Goal: Task Accomplishment & Management: Use online tool/utility

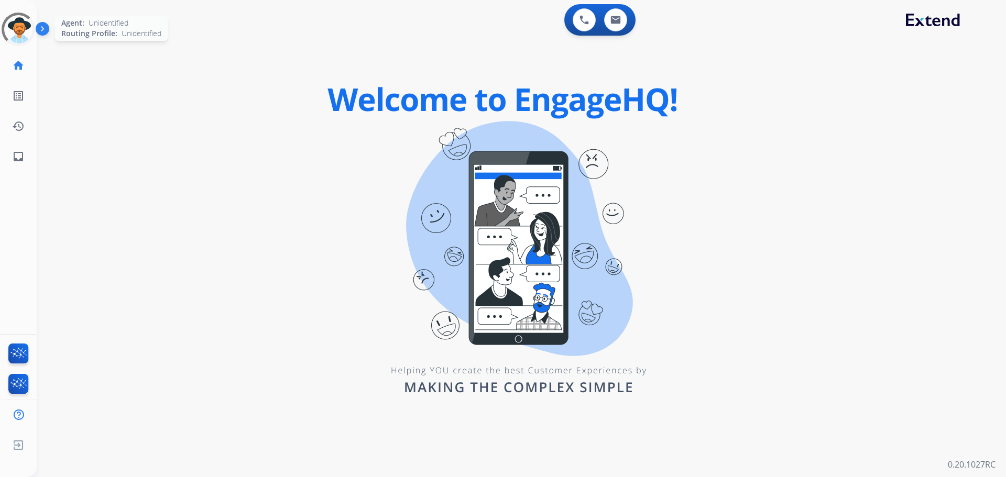
click at [21, 32] on div at bounding box center [18, 29] width 38 height 38
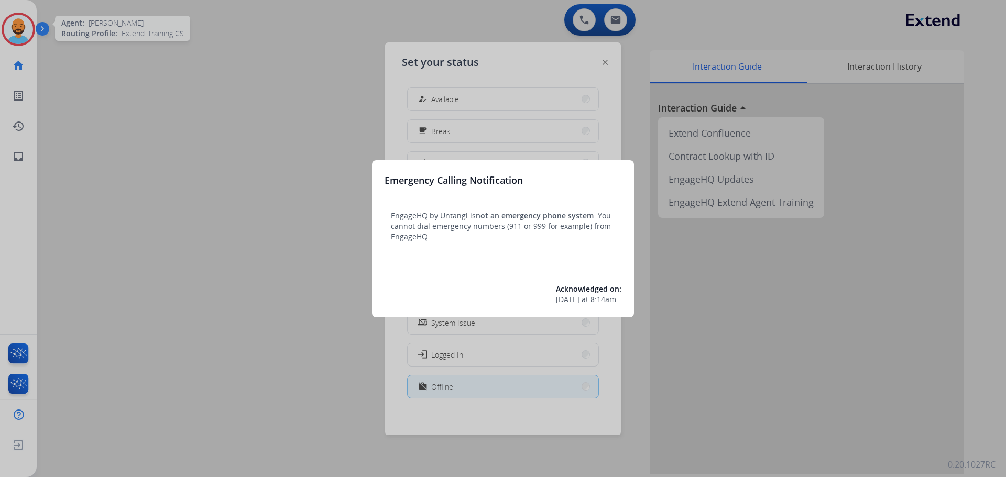
click at [633, 235] on div "Emergency Calling Notification EngageHQ by Untangl is not an emergency phone sy…" at bounding box center [503, 238] width 262 height 157
click at [621, 154] on div at bounding box center [503, 238] width 1006 height 477
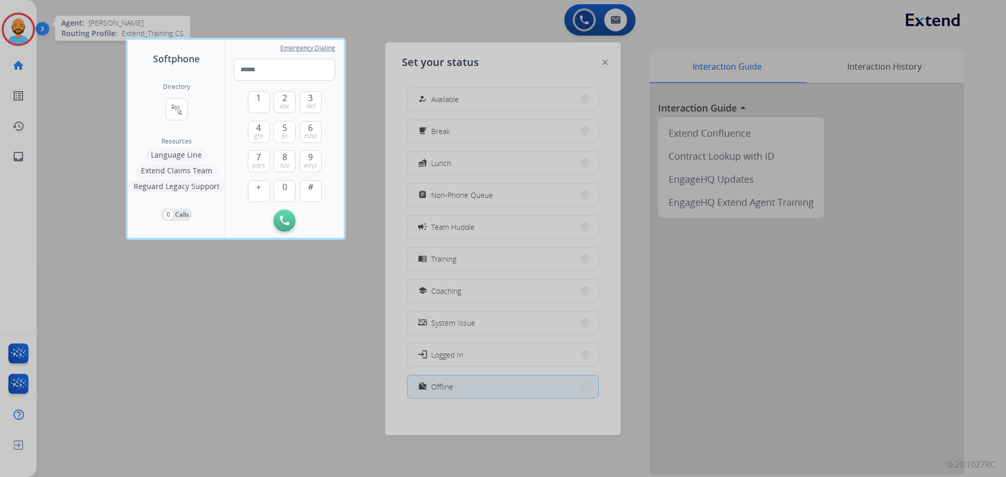
drag, startPoint x: 430, startPoint y: 115, endPoint x: 394, endPoint y: 101, distance: 38.8
click at [429, 115] on div at bounding box center [503, 238] width 1006 height 477
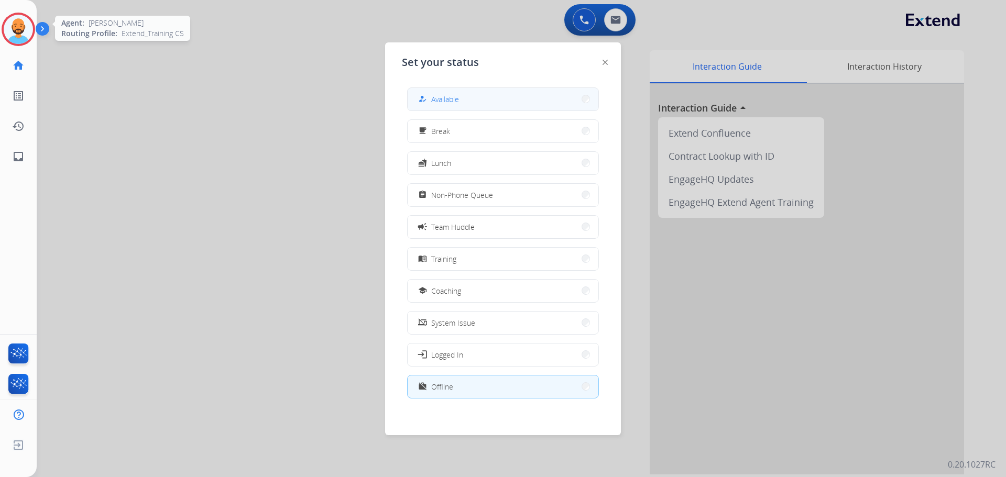
click at [464, 93] on button "how_to_reg Available" at bounding box center [503, 99] width 191 height 23
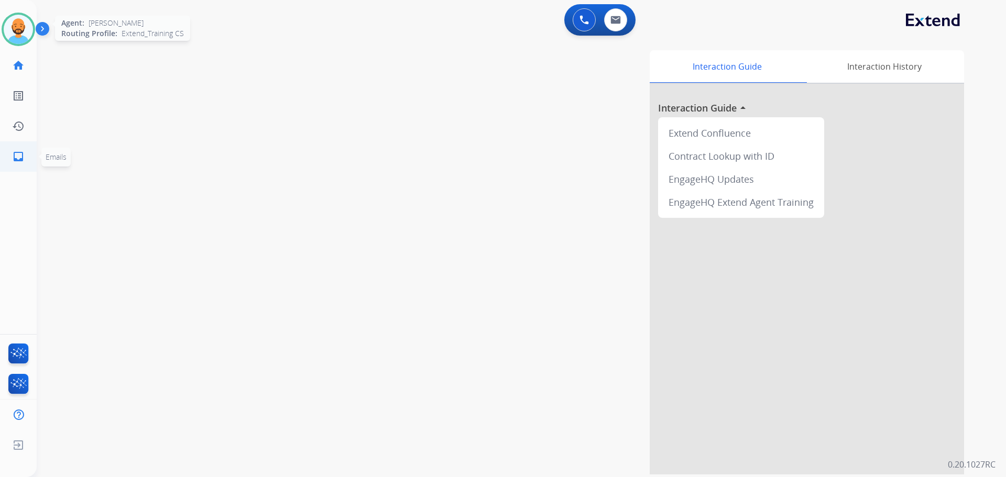
click at [23, 153] on mat-icon "inbox" at bounding box center [18, 156] width 13 height 13
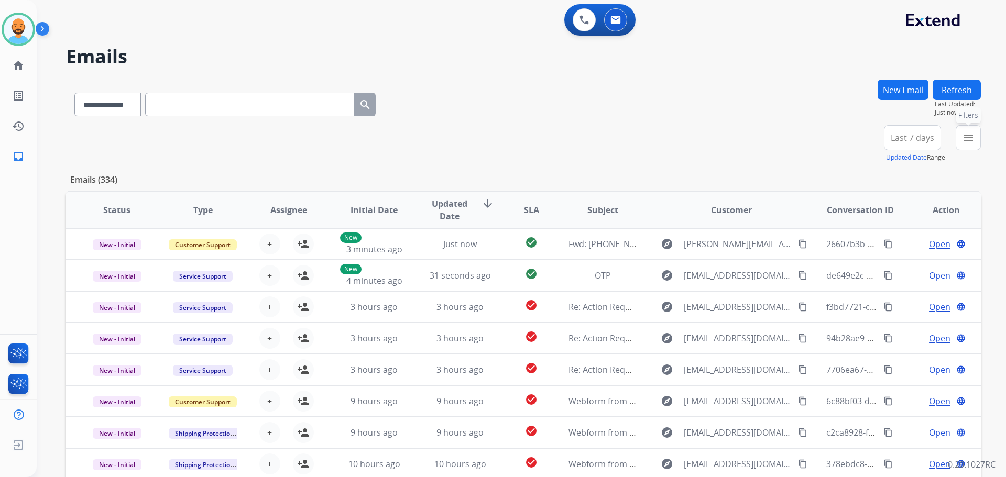
click at [967, 137] on mat-icon "menu" at bounding box center [968, 138] width 13 height 13
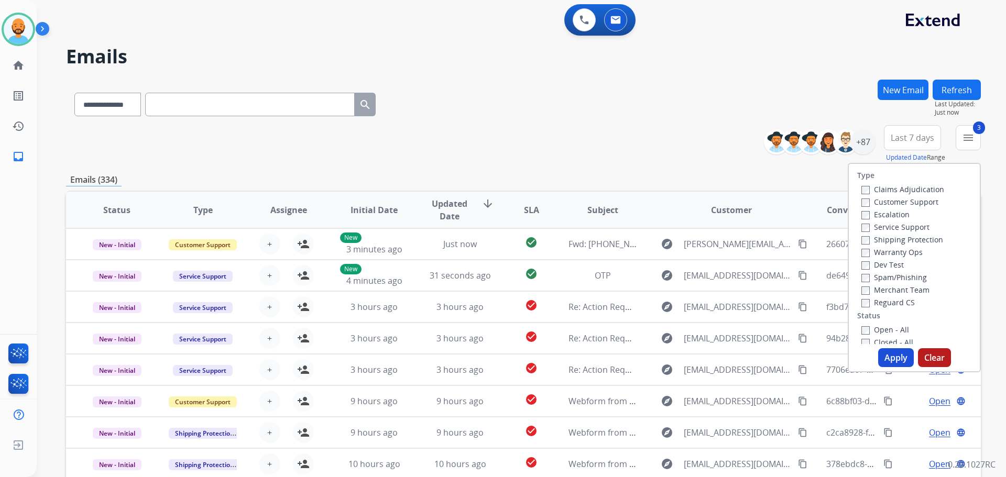
click at [884, 354] on button "Apply" at bounding box center [896, 358] width 36 height 19
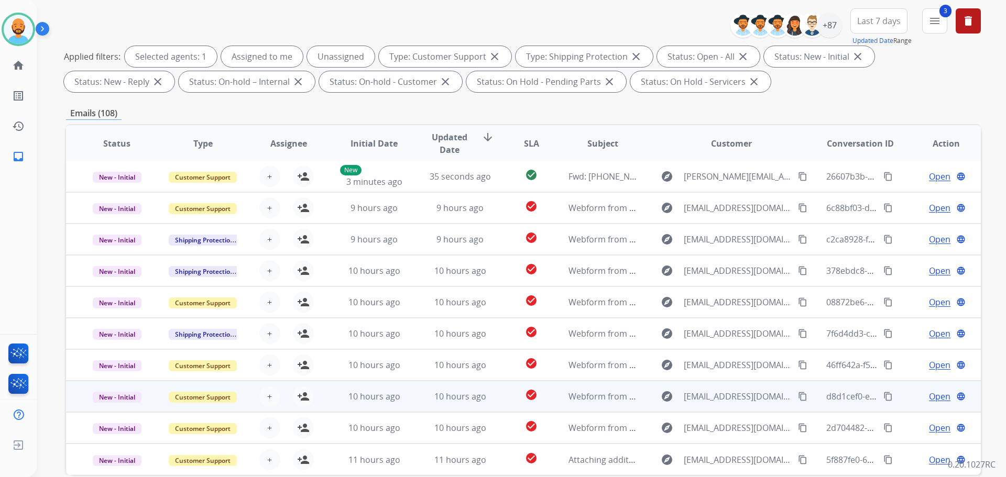
scroll to position [169, 0]
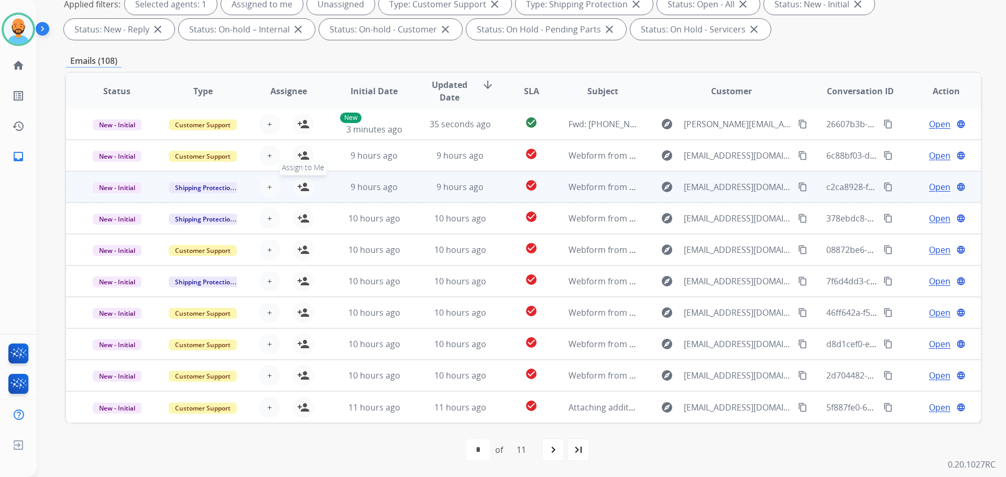
click at [301, 185] on mat-icon "person_add" at bounding box center [303, 187] width 13 height 13
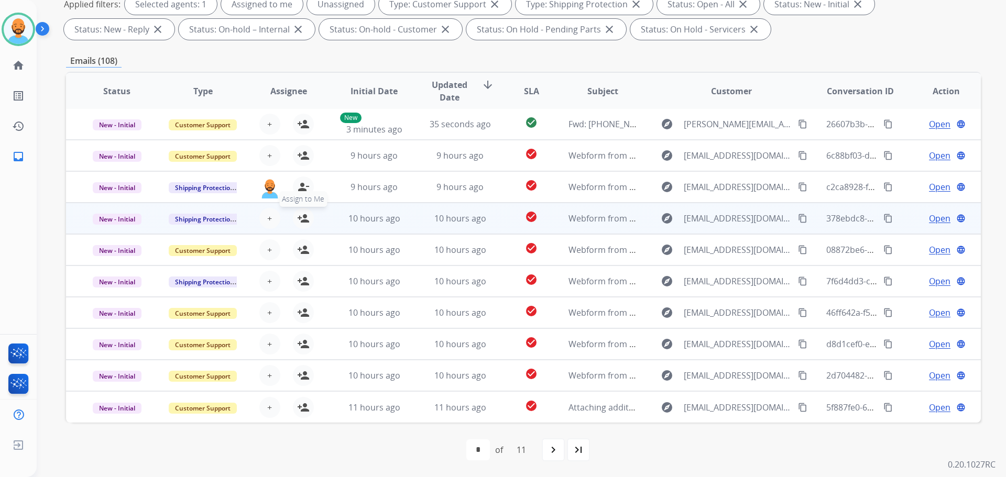
click at [302, 215] on mat-icon "person_add" at bounding box center [303, 218] width 13 height 13
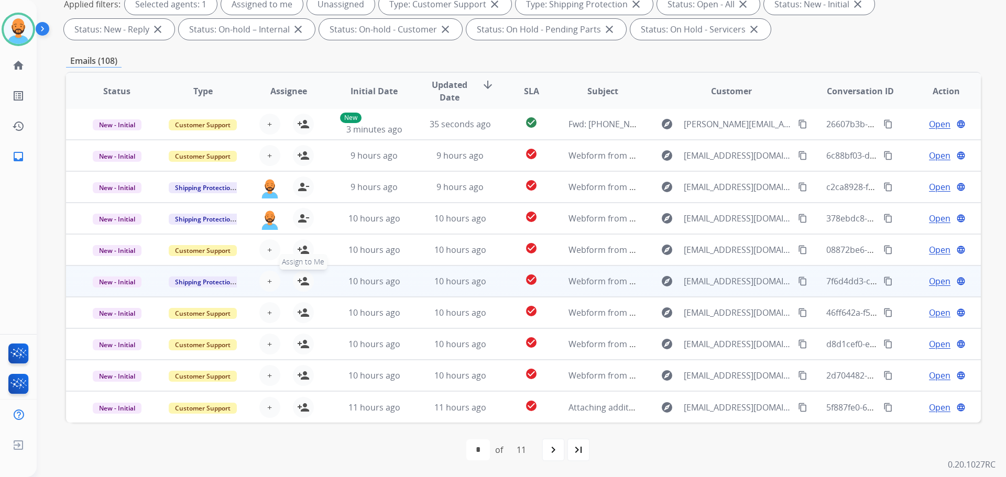
click at [302, 280] on mat-icon "person_add" at bounding box center [303, 281] width 13 height 13
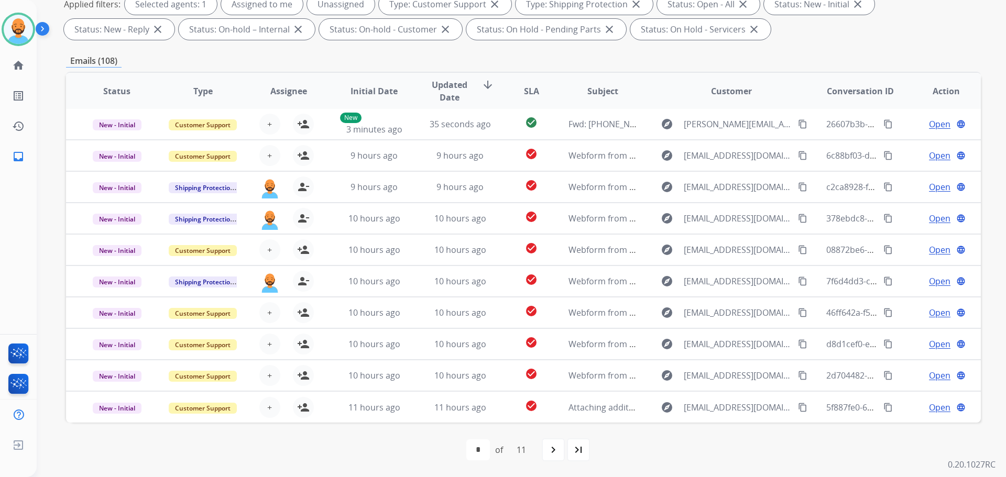
drag, startPoint x: 553, startPoint y: 458, endPoint x: 557, endPoint y: 452, distance: 6.4
click at [556, 453] on div "navigate_next" at bounding box center [553, 450] width 23 height 23
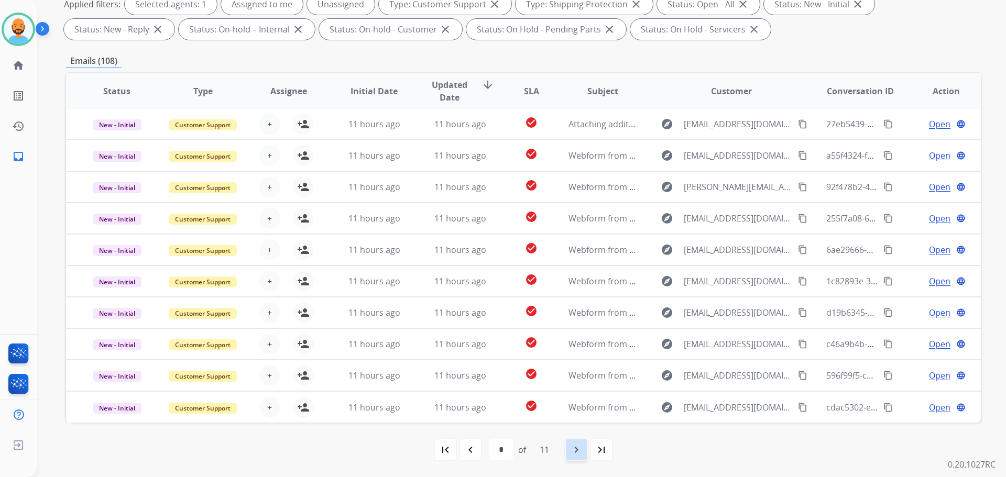
click at [573, 446] on mat-icon "navigate_next" at bounding box center [576, 450] width 13 height 13
click at [574, 446] on mat-icon "navigate_next" at bounding box center [576, 450] width 13 height 13
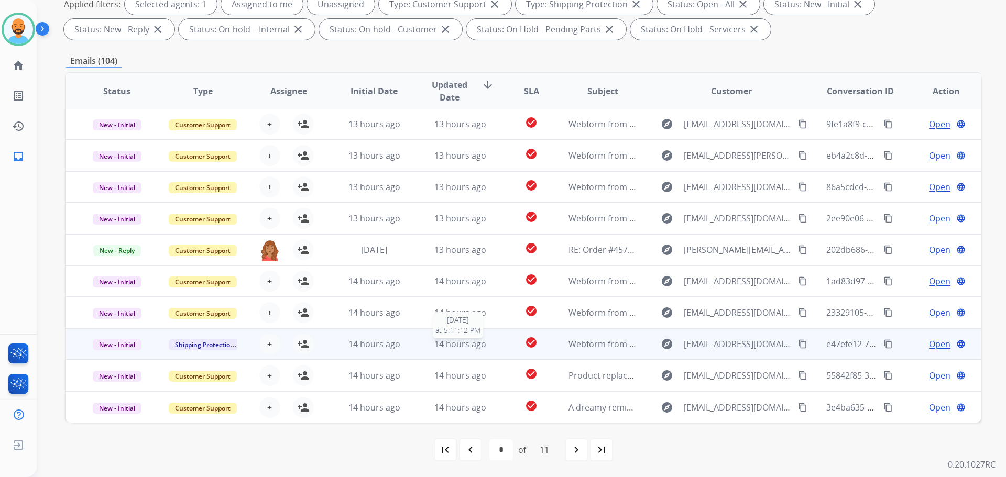
click at [453, 344] on span "14 hours ago" at bounding box center [460, 345] width 52 height 12
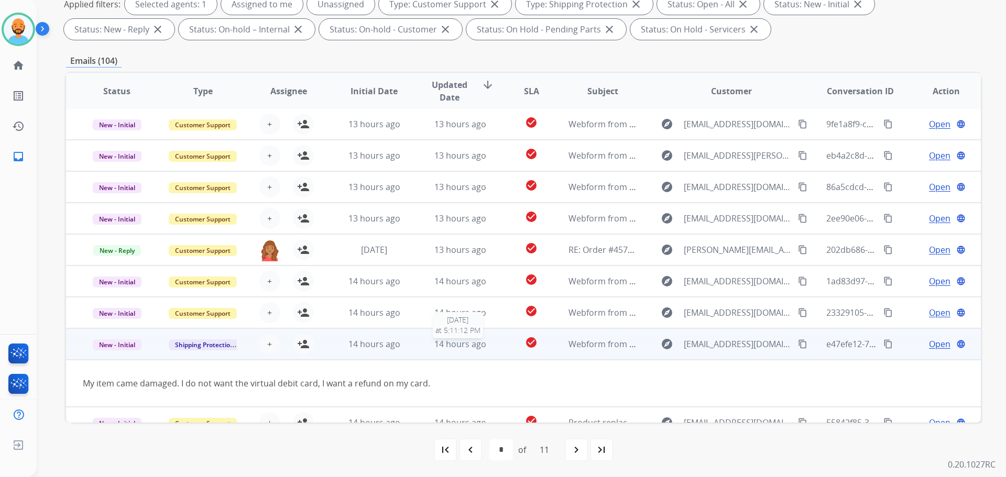
scroll to position [48, 0]
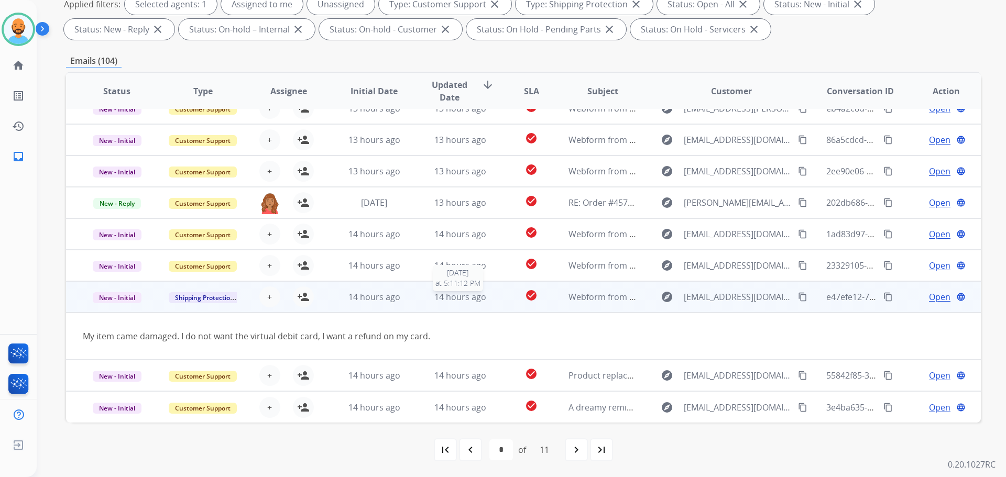
click at [449, 299] on span "14 hours ago" at bounding box center [460, 297] width 52 height 12
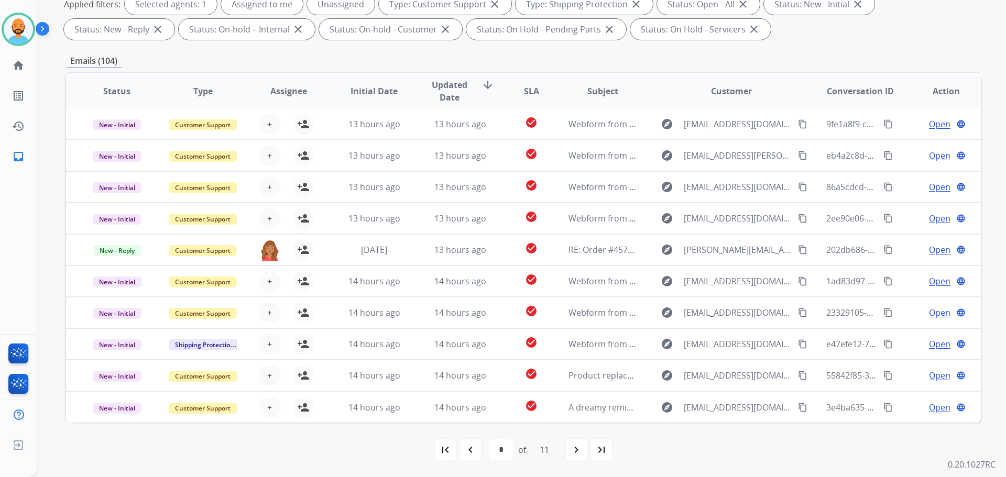
click at [570, 448] on div "navigate_next" at bounding box center [576, 450] width 23 height 23
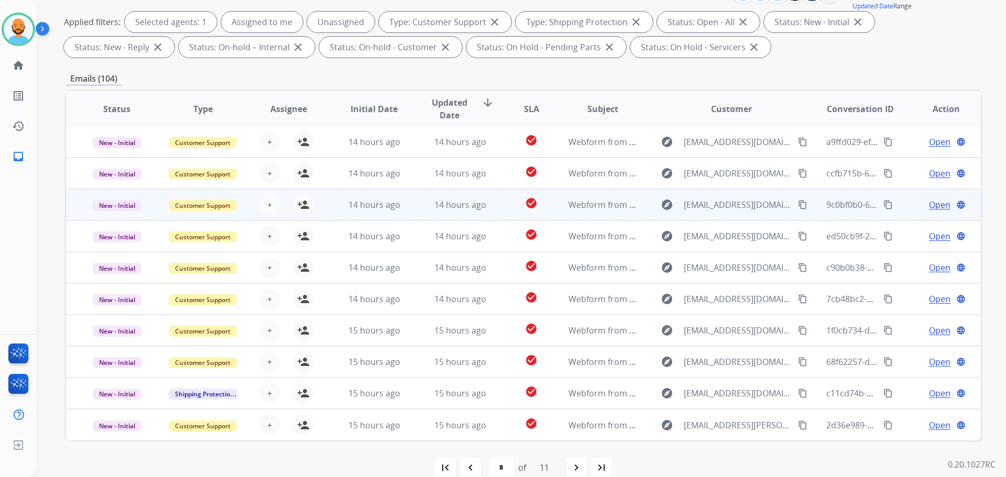
scroll to position [169, 0]
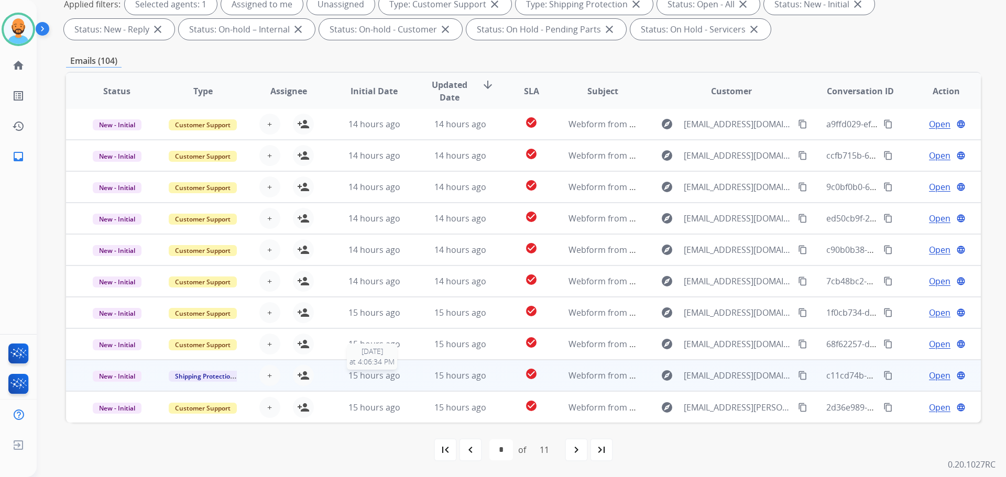
click at [367, 376] on span "15 hours ago" at bounding box center [375, 376] width 52 height 12
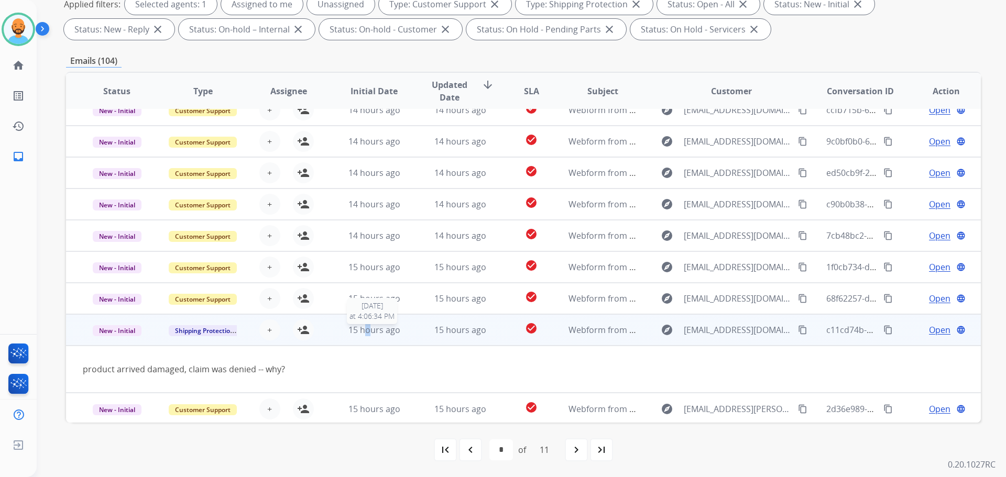
scroll to position [48, 0]
click at [385, 324] on span "15 hours ago" at bounding box center [375, 329] width 52 height 12
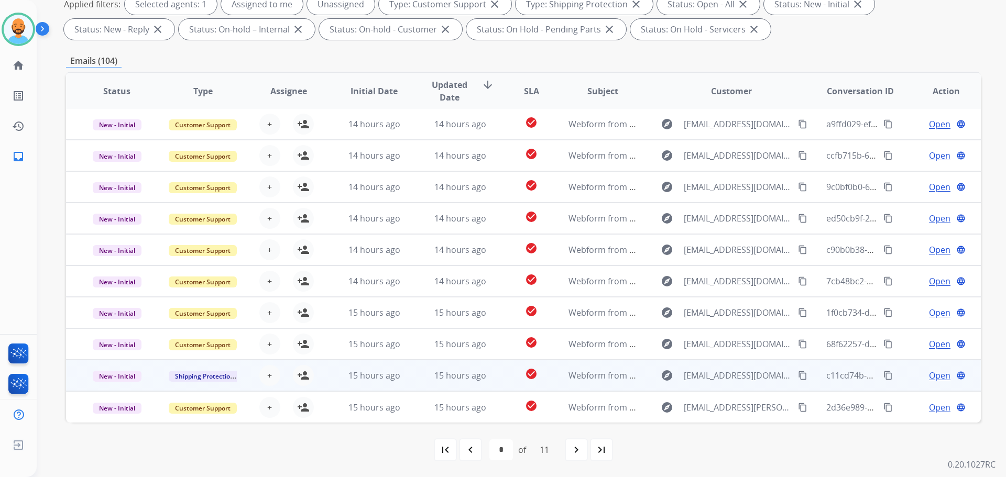
scroll to position [1, 0]
click at [297, 375] on mat-icon "person_add" at bounding box center [303, 375] width 13 height 13
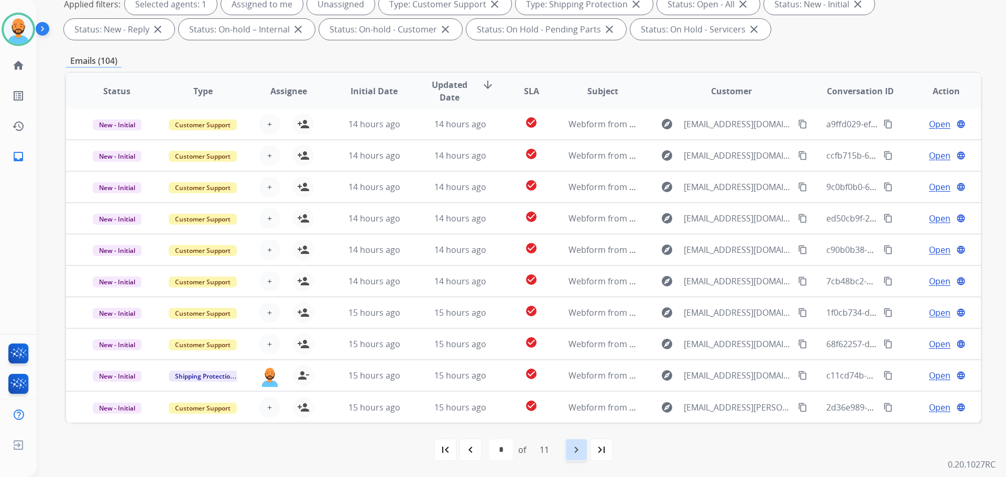
click at [577, 445] on mat-icon "navigate_next" at bounding box center [576, 450] width 13 height 13
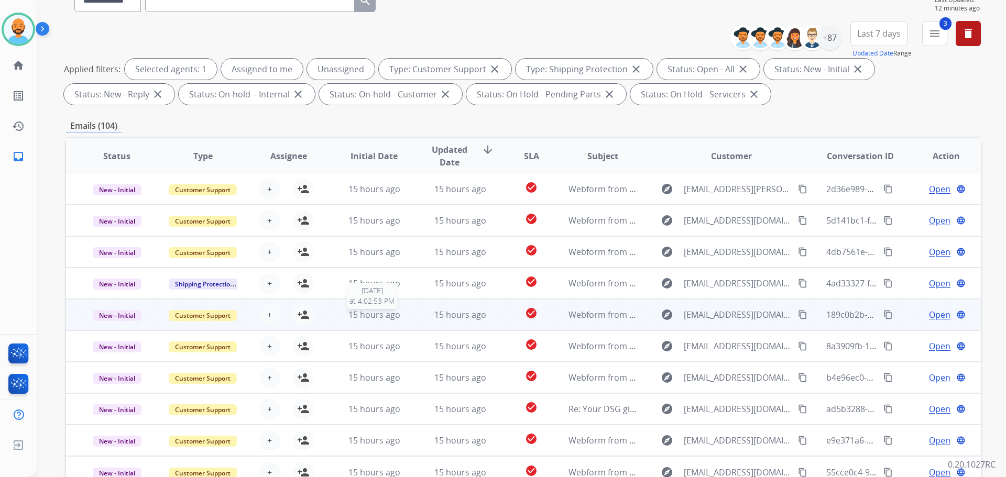
scroll to position [105, 0]
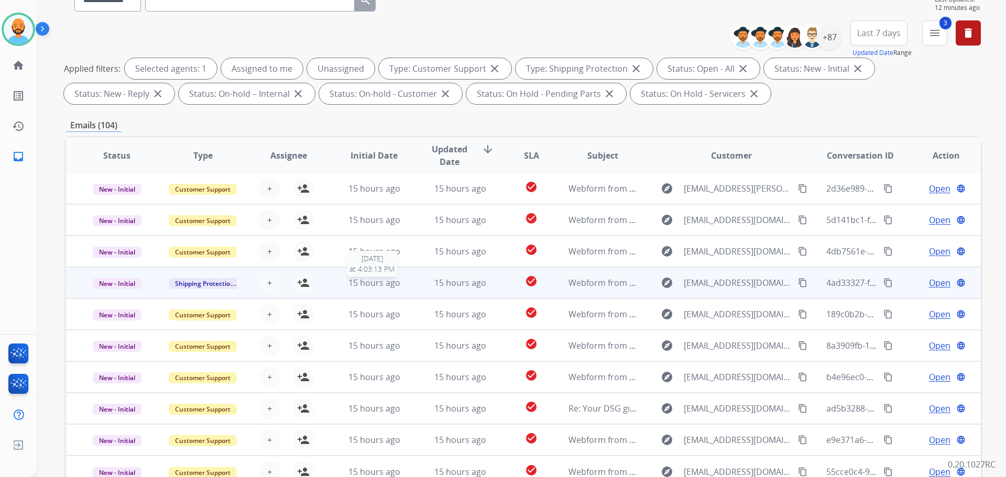
click at [375, 287] on span "15 hours ago" at bounding box center [375, 283] width 52 height 12
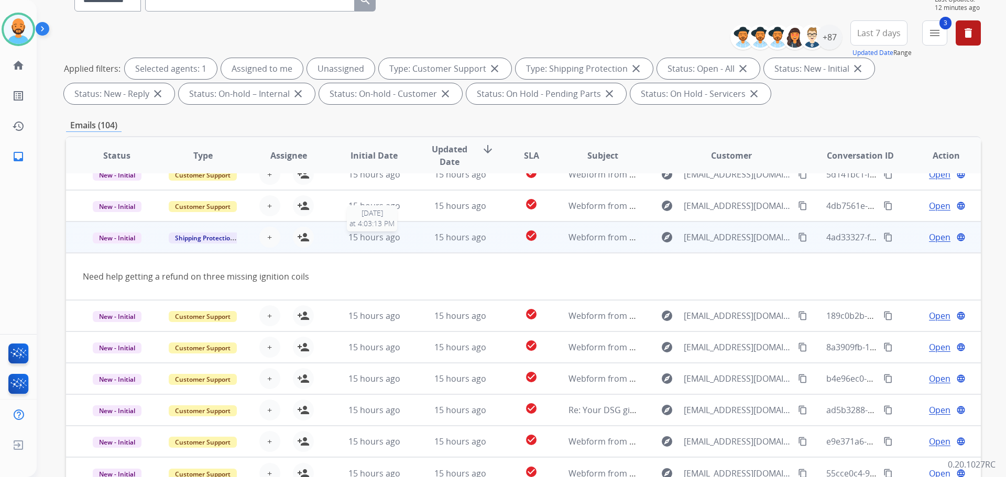
scroll to position [48, 0]
click at [389, 240] on span "15 hours ago" at bounding box center [375, 236] width 52 height 12
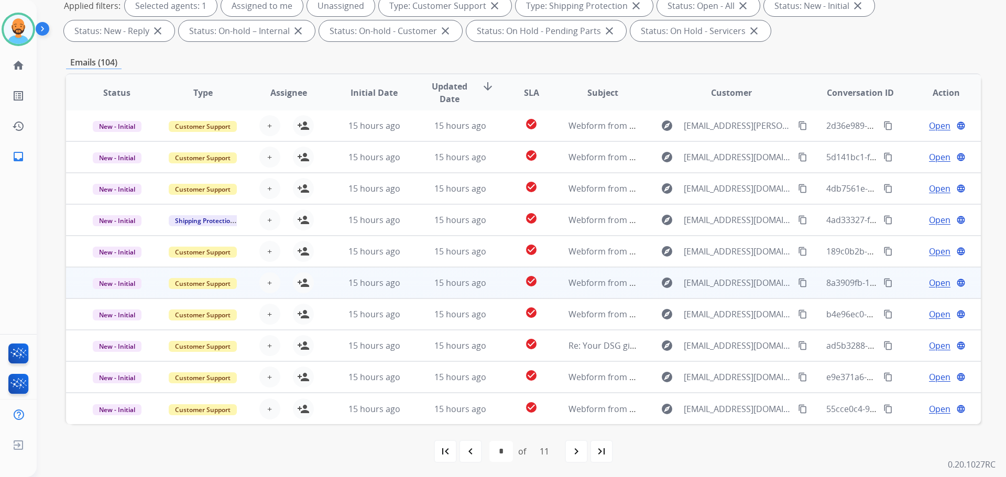
scroll to position [169, 0]
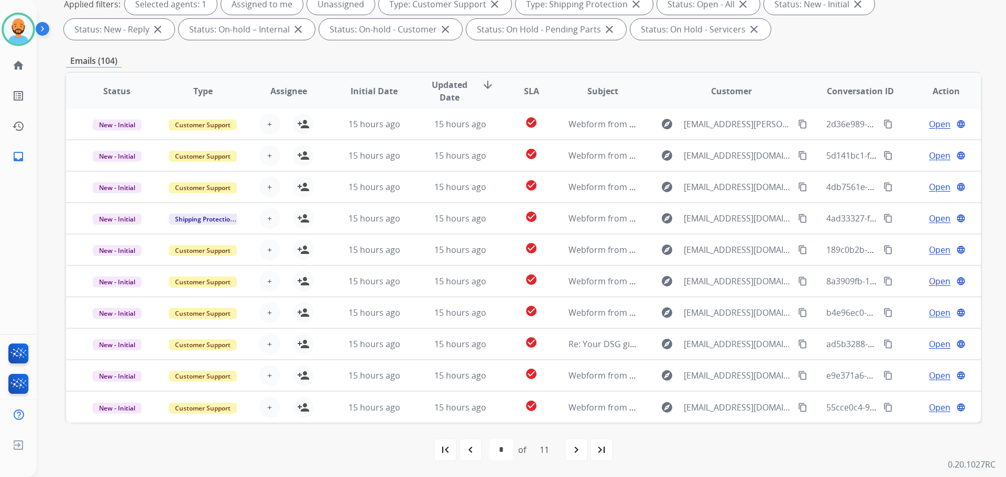
click at [577, 447] on mat-icon "navigate_next" at bounding box center [576, 450] width 13 height 13
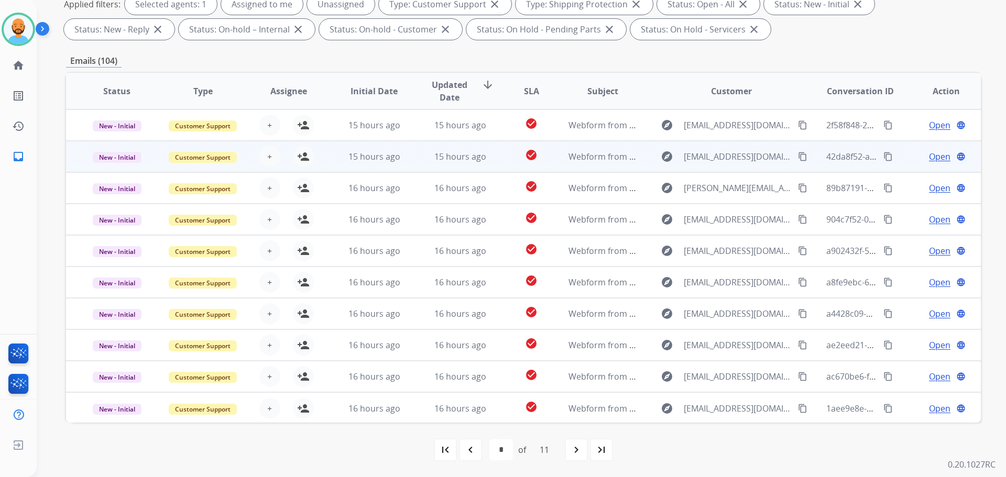
scroll to position [0, 0]
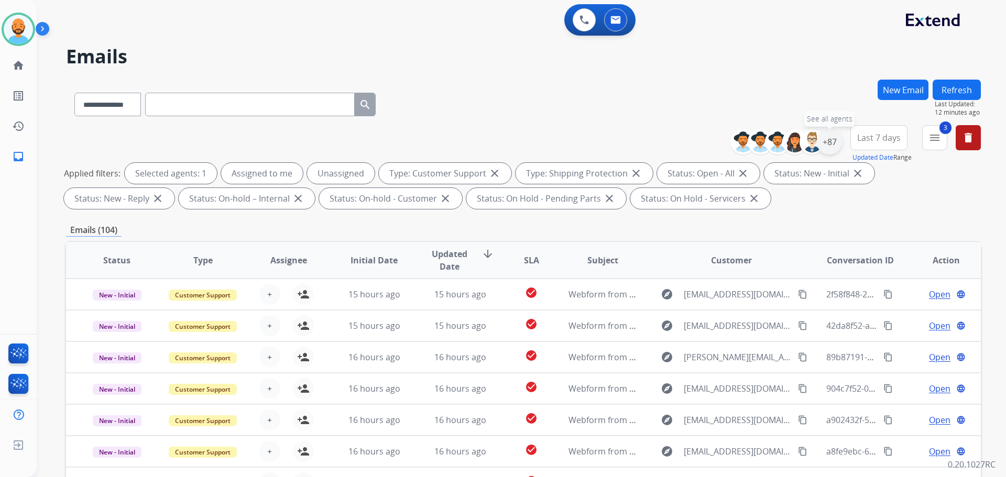
click at [837, 137] on div "+87" at bounding box center [829, 141] width 25 height 25
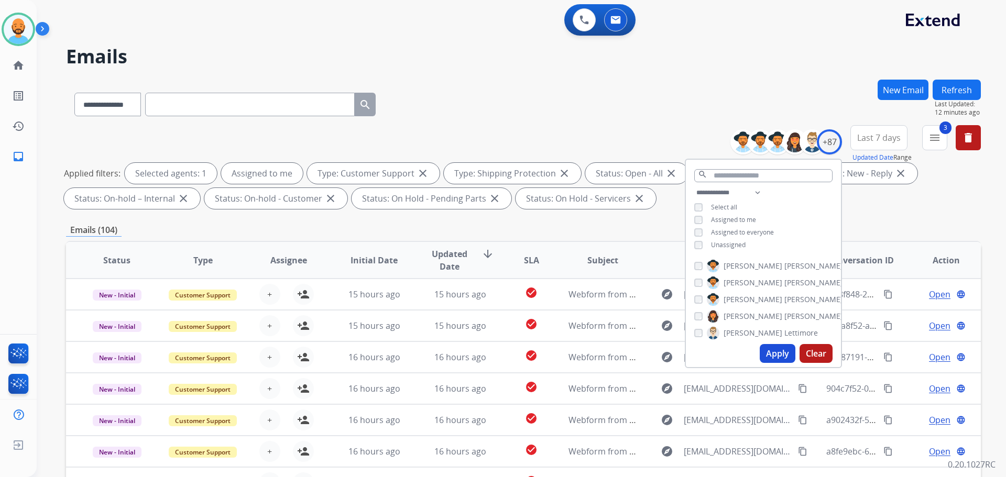
click at [771, 351] on button "Apply" at bounding box center [778, 353] width 36 height 19
select select "*"
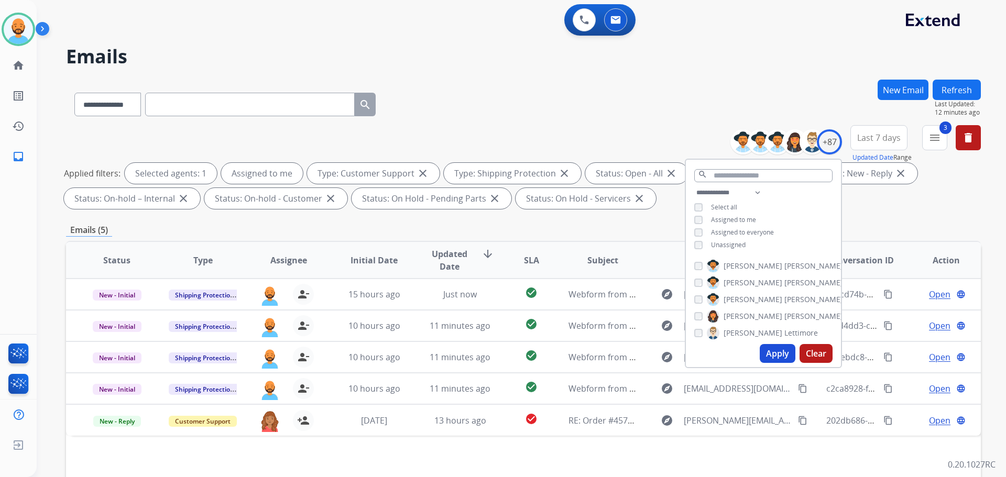
click at [467, 92] on div "**********" at bounding box center [523, 103] width 915 height 46
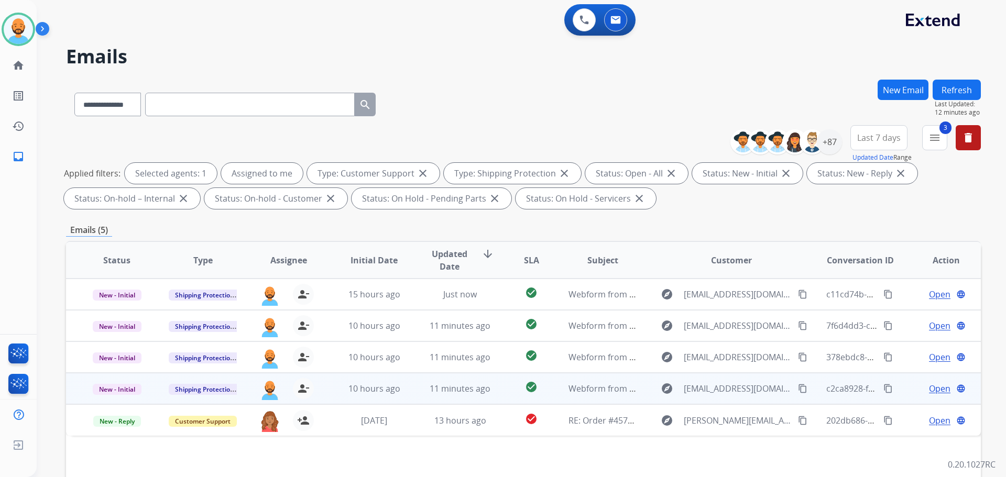
click at [798, 385] on mat-icon "content_copy" at bounding box center [802, 388] width 9 height 9
click at [933, 390] on span "Open" at bounding box center [939, 389] width 21 height 13
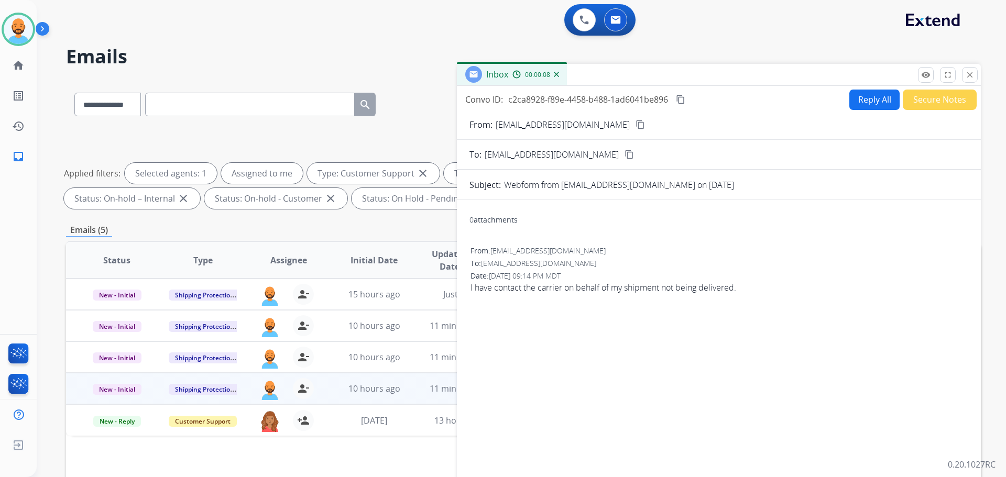
click at [977, 72] on button "close Close" at bounding box center [970, 75] width 16 height 16
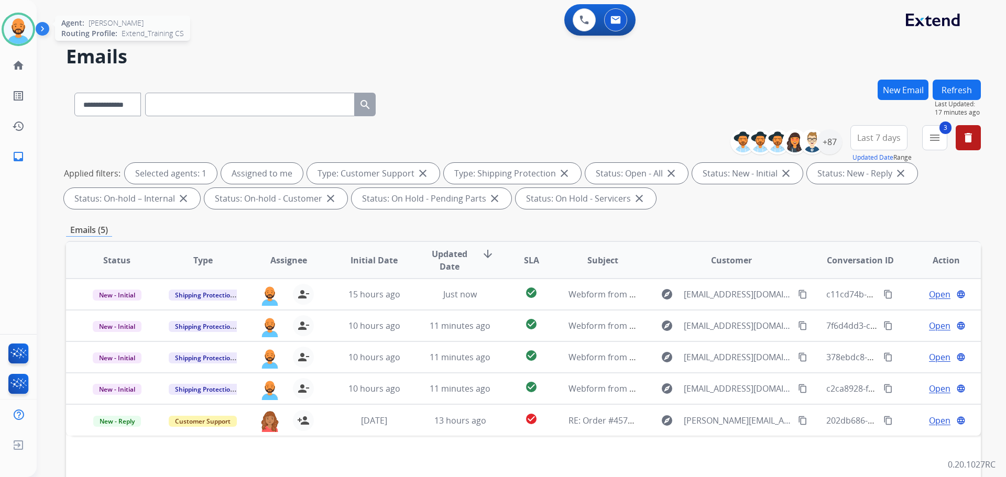
click at [20, 23] on img at bounding box center [18, 29] width 29 height 29
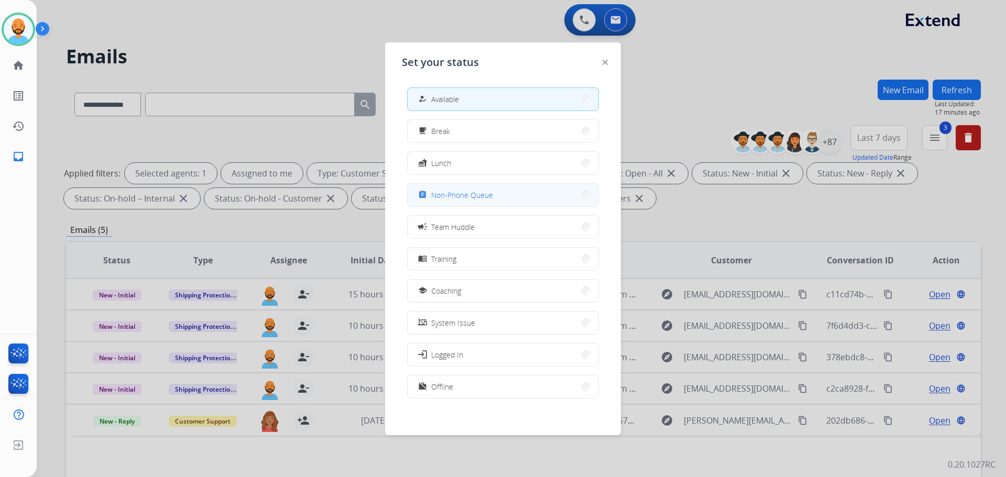
click at [558, 197] on button "assignment Non-Phone Queue" at bounding box center [503, 195] width 191 height 23
